Goal: Find specific page/section: Find specific page/section

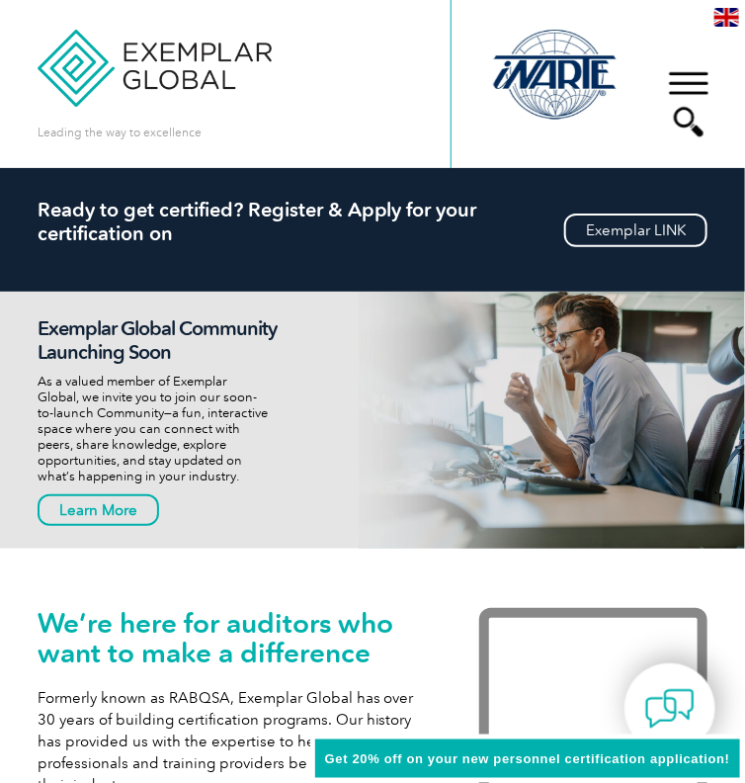
click at [696, 127] on div "▼" at bounding box center [688, 103] width 53 height 99
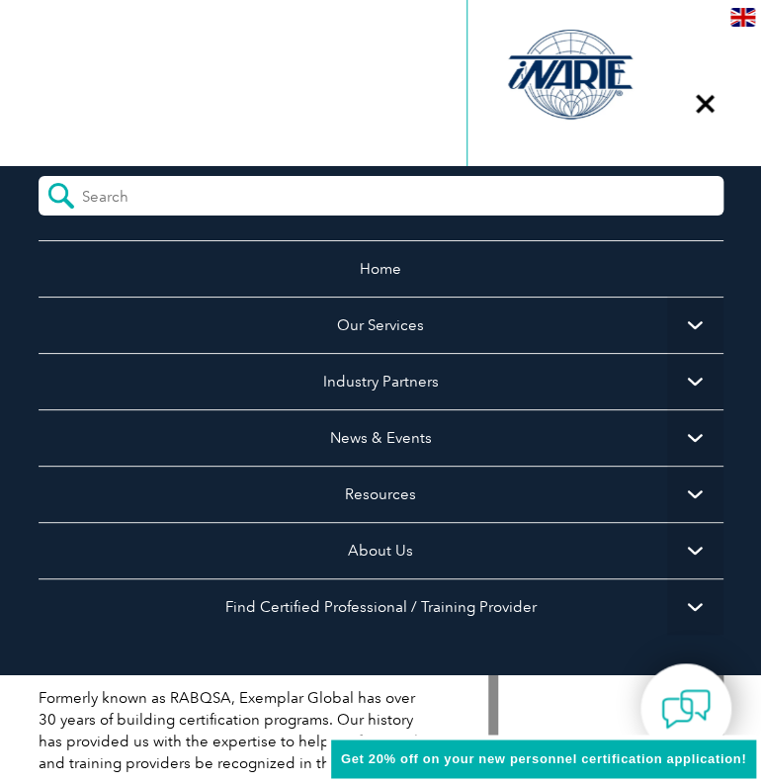
click at [709, 113] on div "▼" at bounding box center [704, 103] width 53 height 99
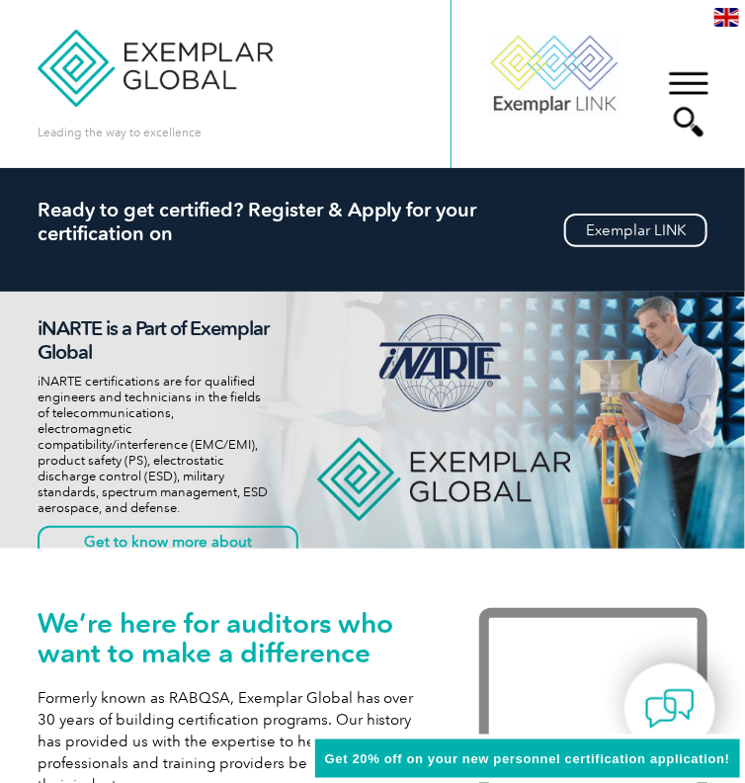
click at [689, 116] on div "▼" at bounding box center [688, 103] width 53 height 99
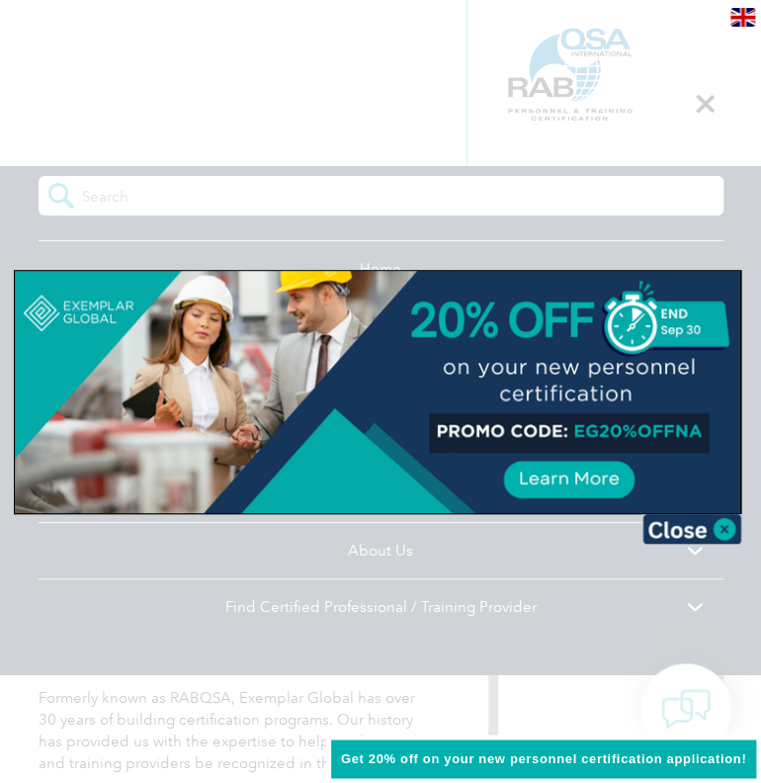
click at [530, 193] on div at bounding box center [380, 391] width 761 height 783
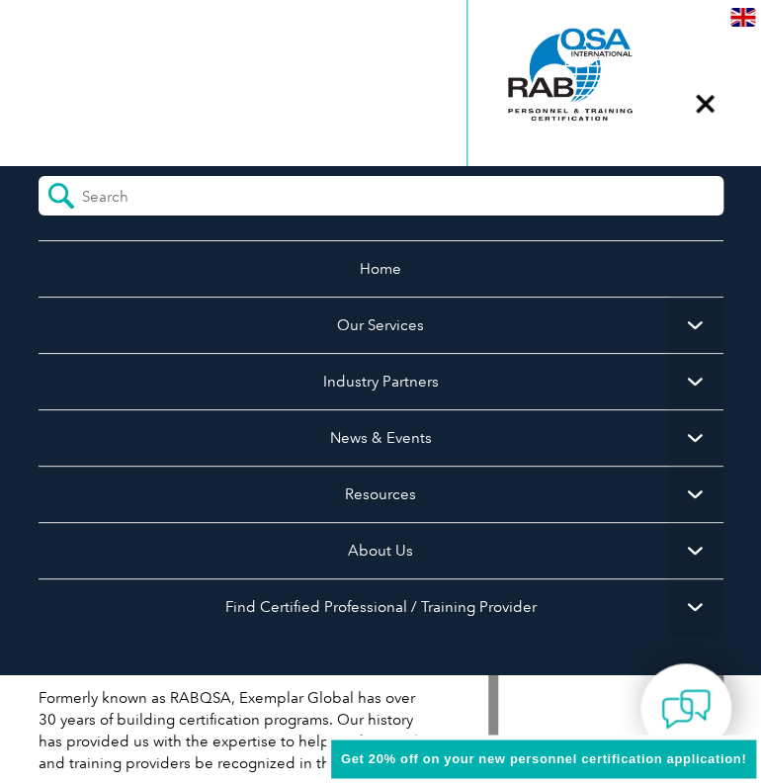
click at [518, 194] on form at bounding box center [381, 196] width 685 height 40
click at [109, 202] on input "search" at bounding box center [170, 191] width 176 height 30
paste input "QAOHS724"
type input "QAOHS724"
click at [39, 176] on input "submit" at bounding box center [60, 196] width 43 height 40
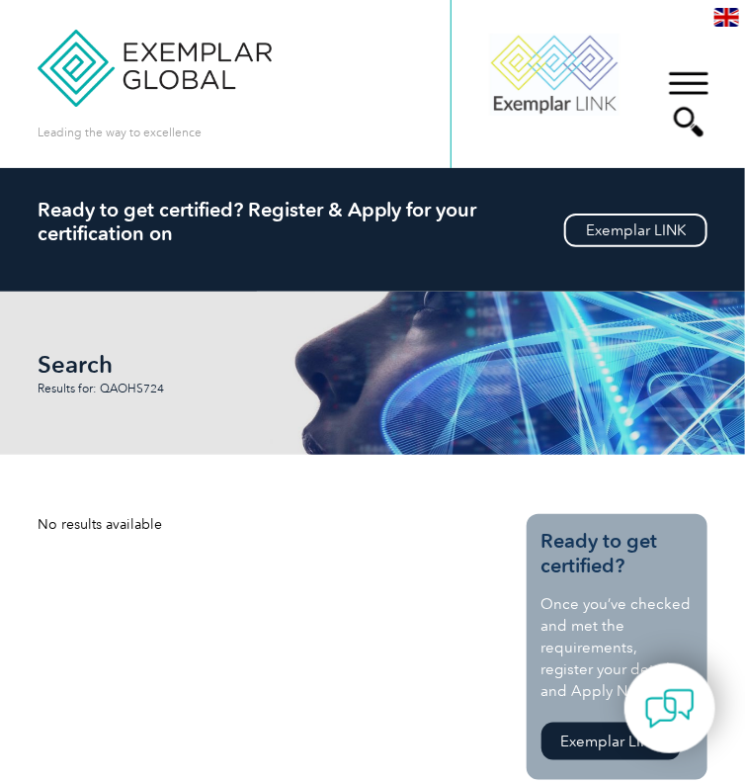
click at [563, 64] on div at bounding box center [554, 74] width 133 height 109
